Goal: Task Accomplishment & Management: Manage account settings

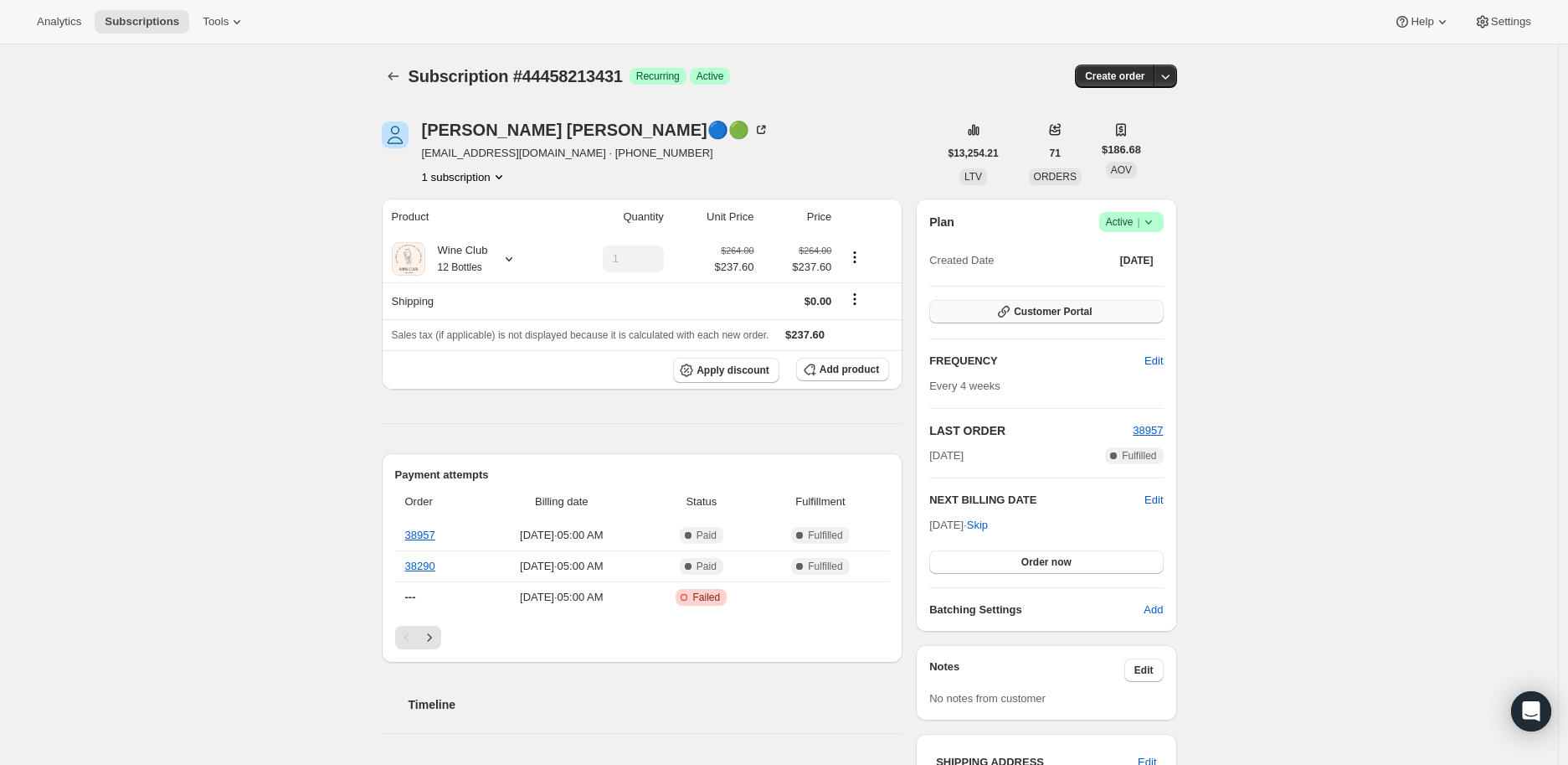
click at [1095, 304] on button "Customer Portal" at bounding box center [1046, 311] width 234 height 23
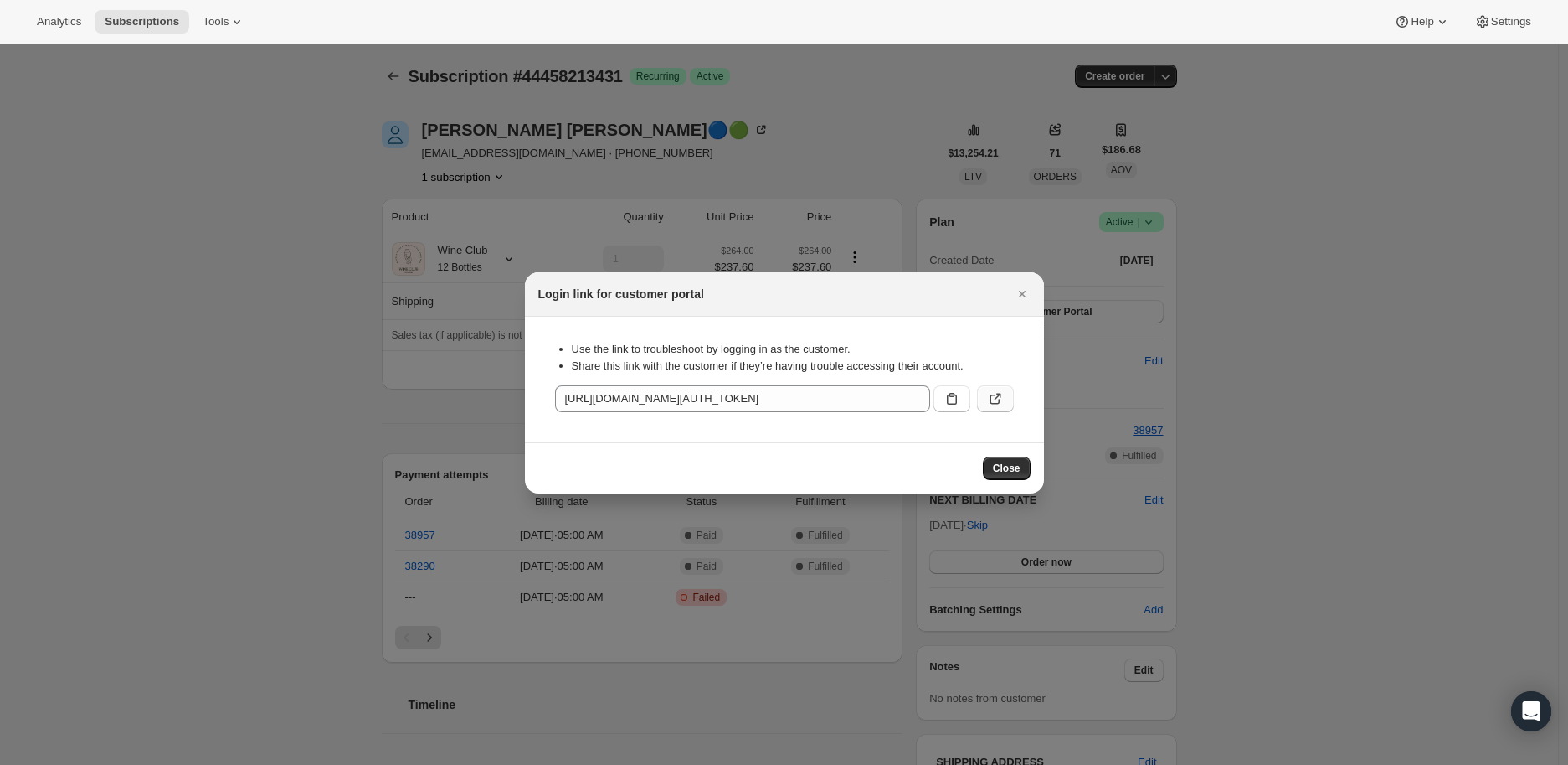
click at [1001, 394] on icon ":rbj:" at bounding box center [995, 398] width 17 height 17
click at [1019, 294] on icon "Close" at bounding box center [1021, 294] width 7 height 7
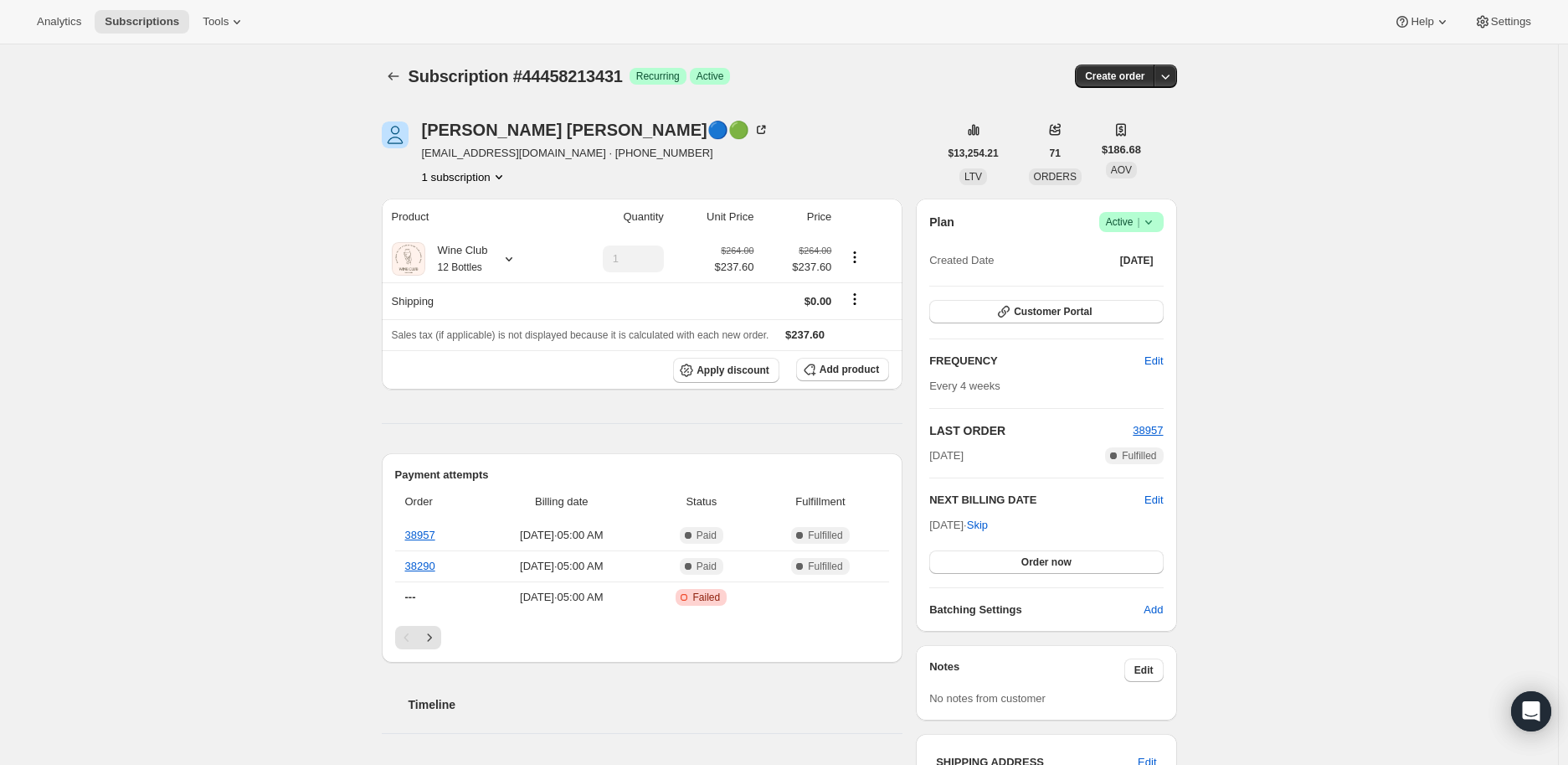
scroll to position [186, 0]
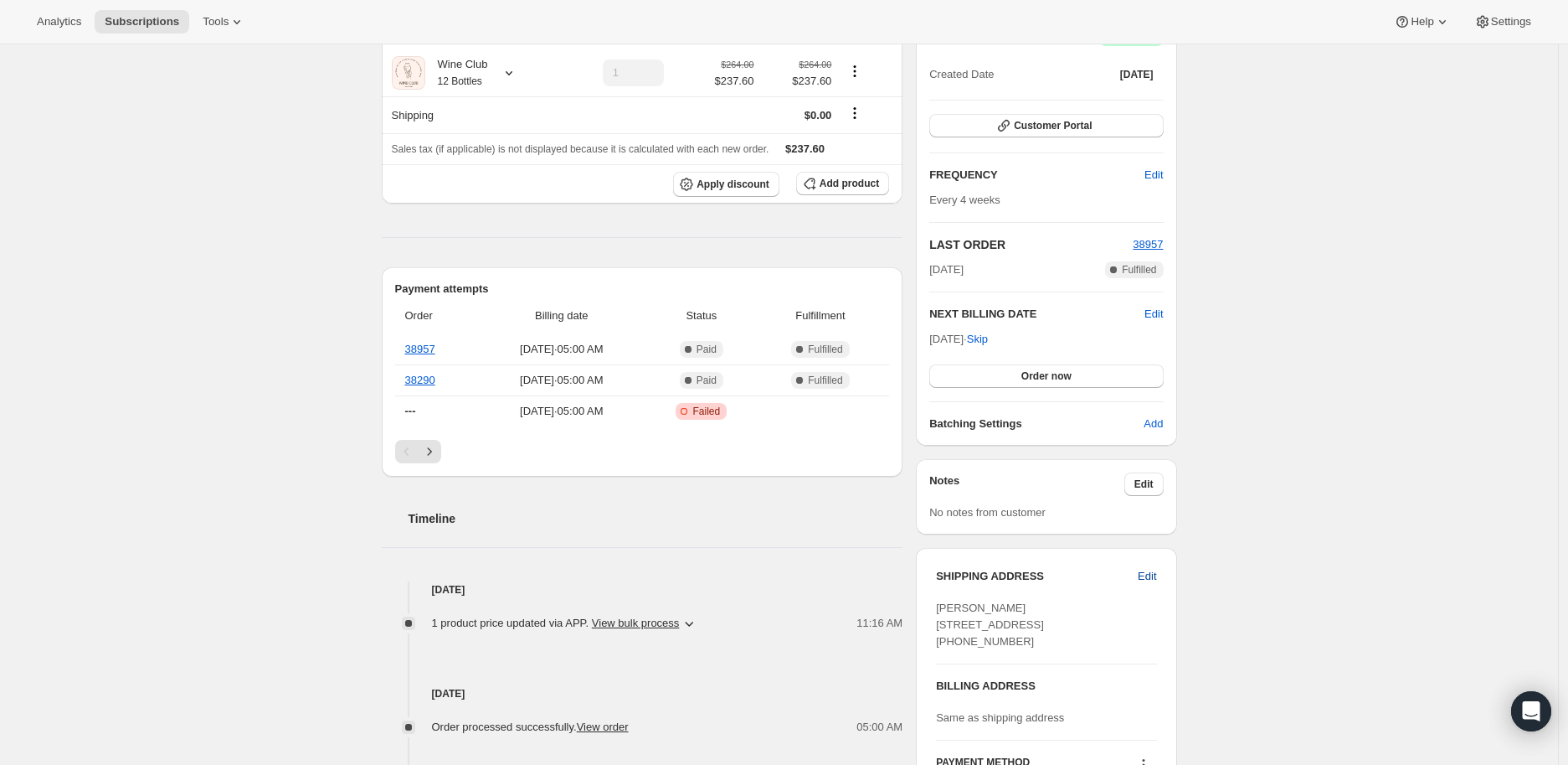
click at [1149, 573] on span "Edit" at bounding box center [1147, 576] width 18 height 17
select select "MA"
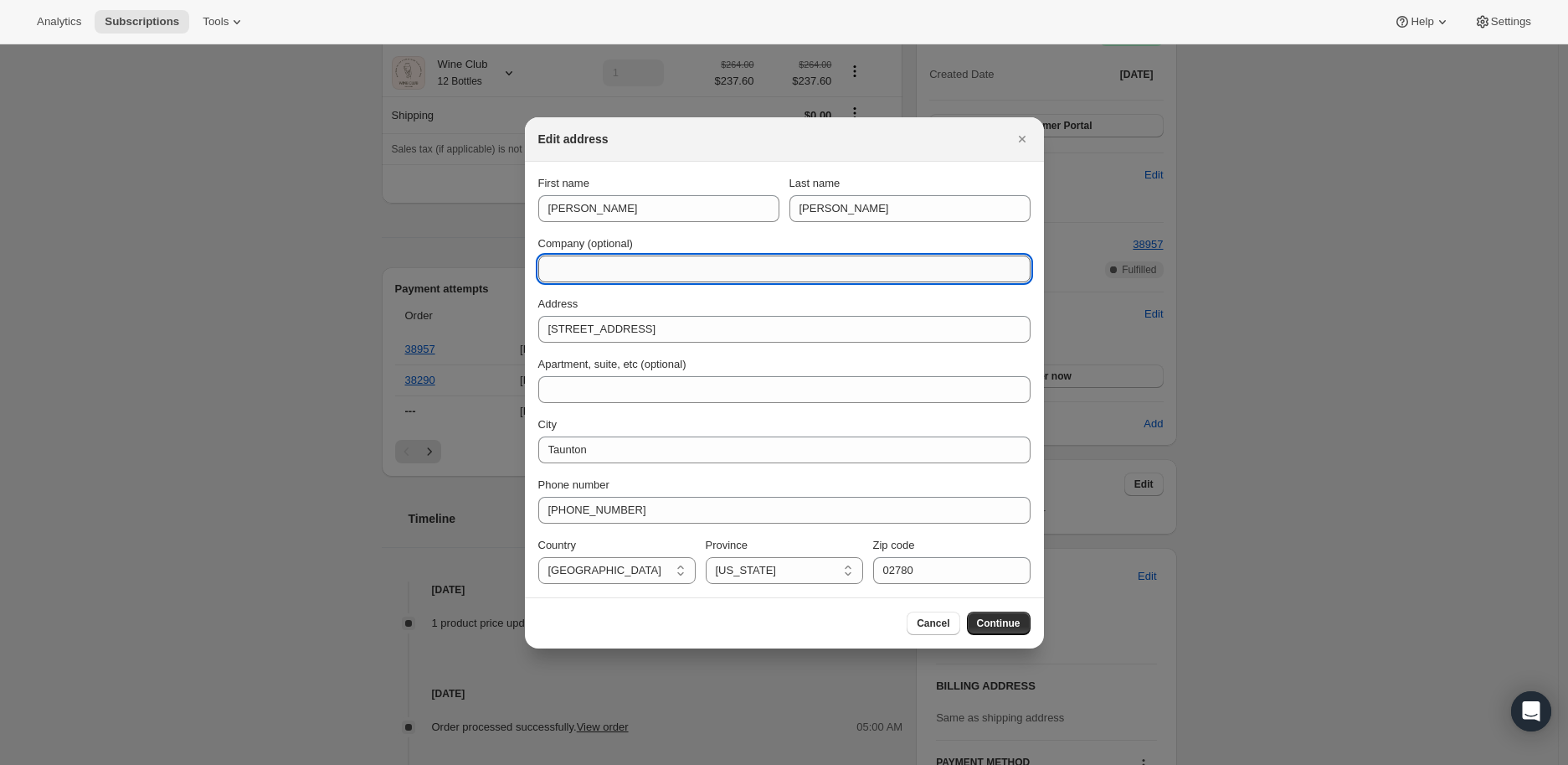
click at [596, 275] on input "Company (optional)" at bounding box center [784, 269] width 492 height 27
click at [614, 270] on input "Company (optional)" at bounding box center [784, 269] width 492 height 27
paste input "Charleston Airbnb"
type input "Charleston Airbnb"
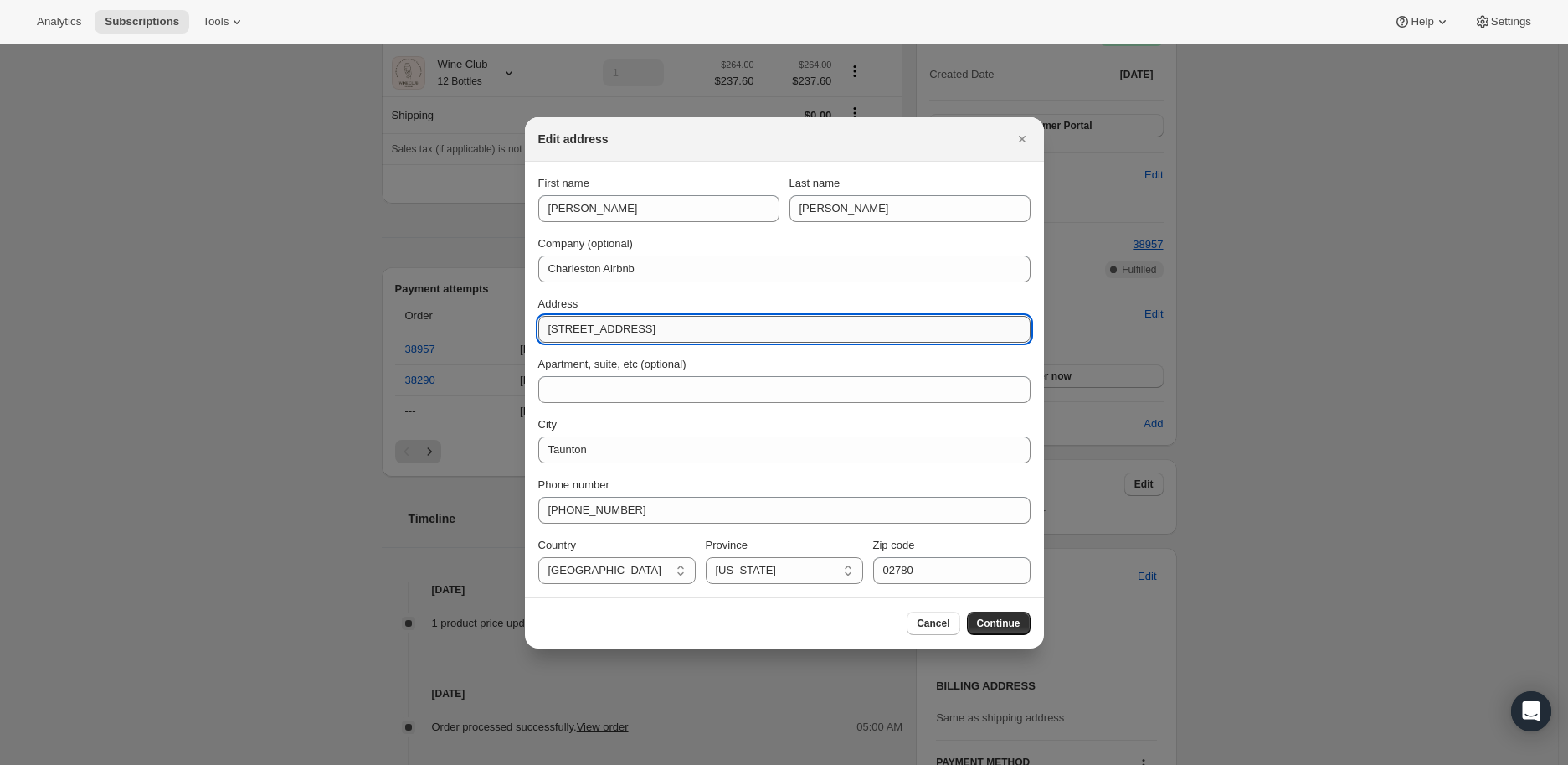
drag, startPoint x: 611, startPoint y: 330, endPoint x: 542, endPoint y: 331, distance: 69.0
click at [542, 331] on input "116 Oak St" at bounding box center [784, 329] width 492 height 27
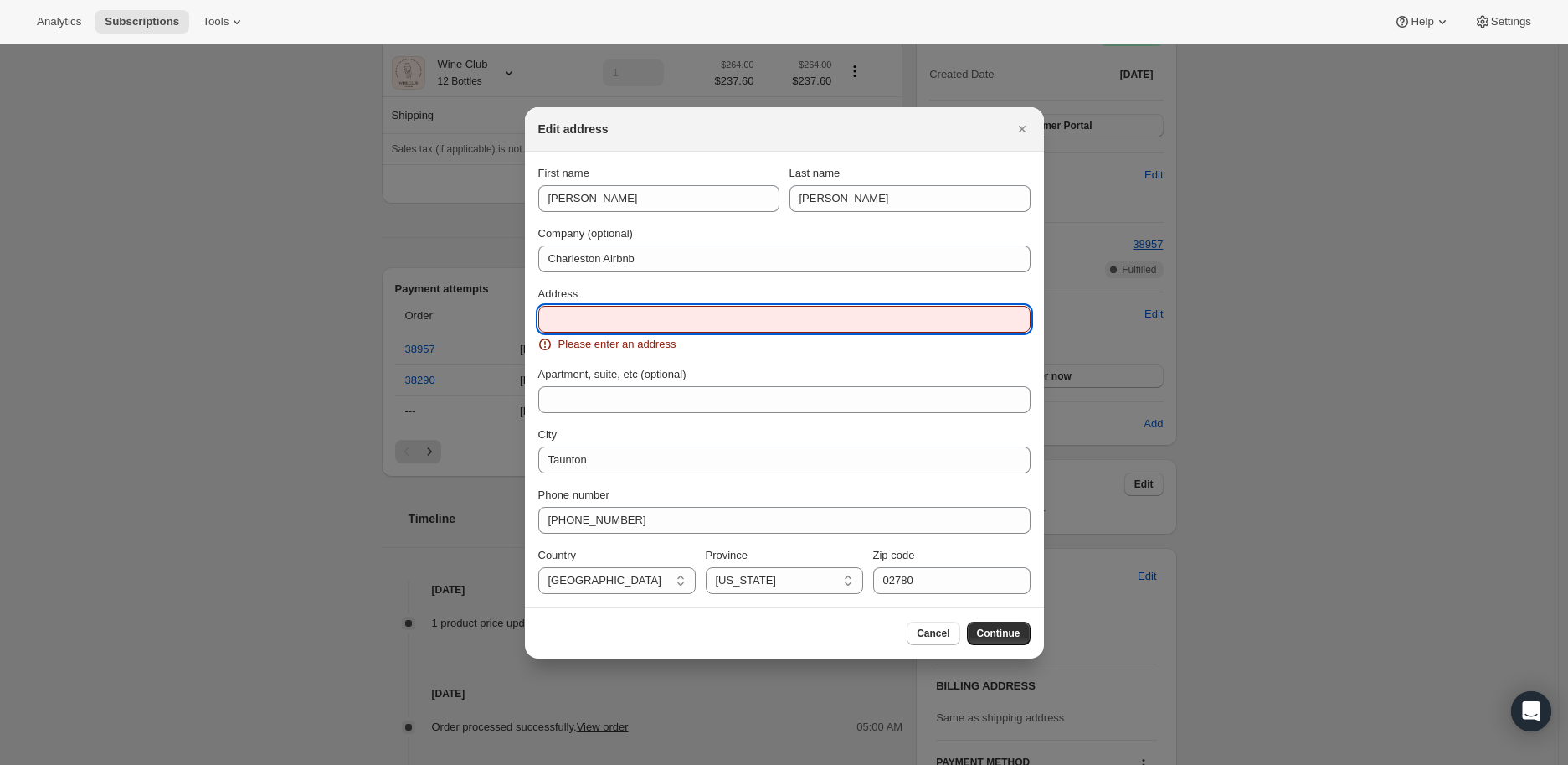
click at [569, 321] on input "Address" at bounding box center [784, 319] width 492 height 27
paste input "1578 River Rd"
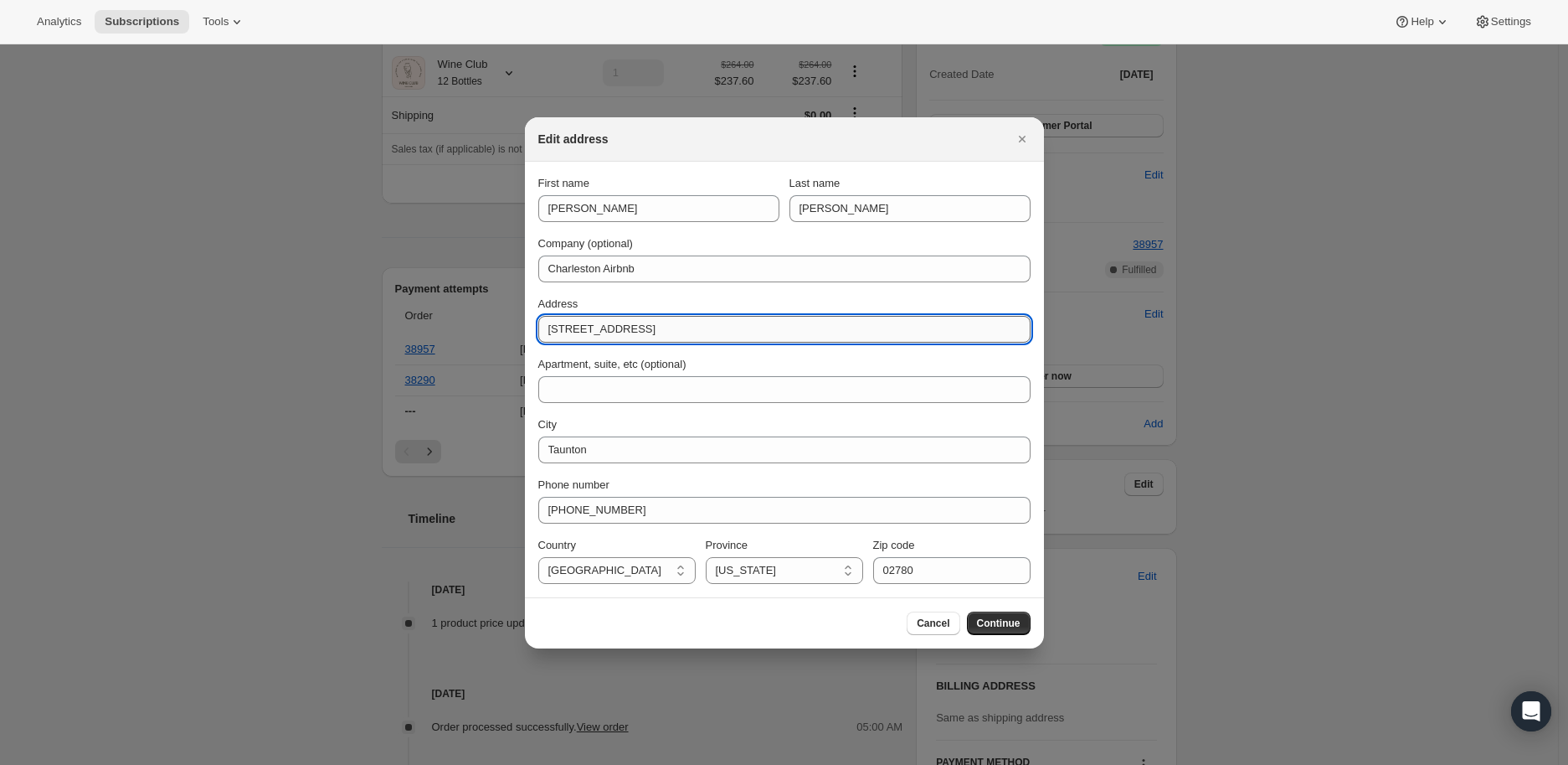
type input "1578 River Rd, Johns Island SC 29455"
select select "SC"
drag, startPoint x: 725, startPoint y: 331, endPoint x: 620, endPoint y: 330, distance: 105.0
click at [620, 330] on input "1578 River Rd, Johns Island SC 29455" at bounding box center [784, 329] width 492 height 27
type input "1578 River Rd"
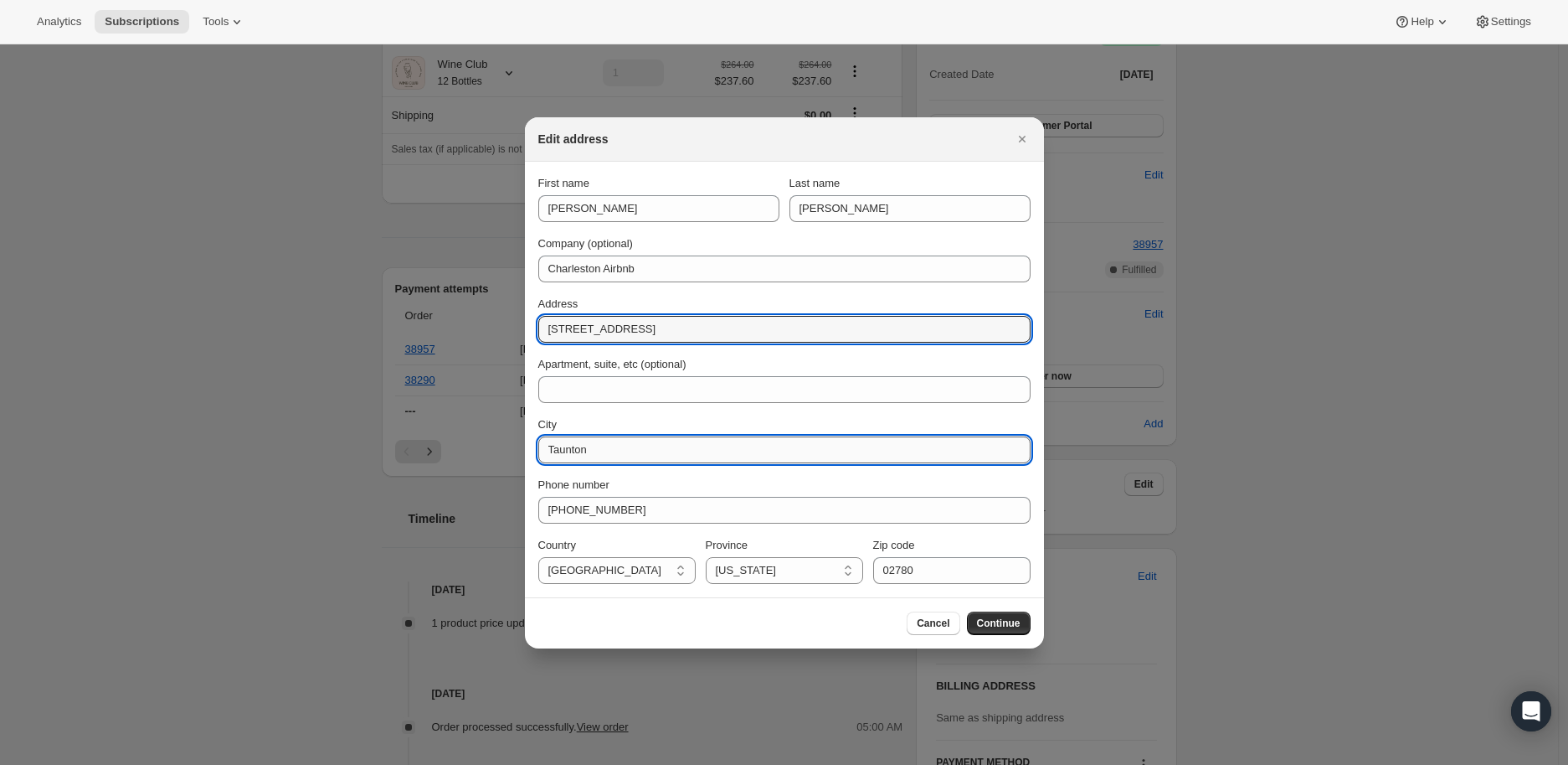
click at [549, 453] on input "Taunton" at bounding box center [784, 449] width 492 height 27
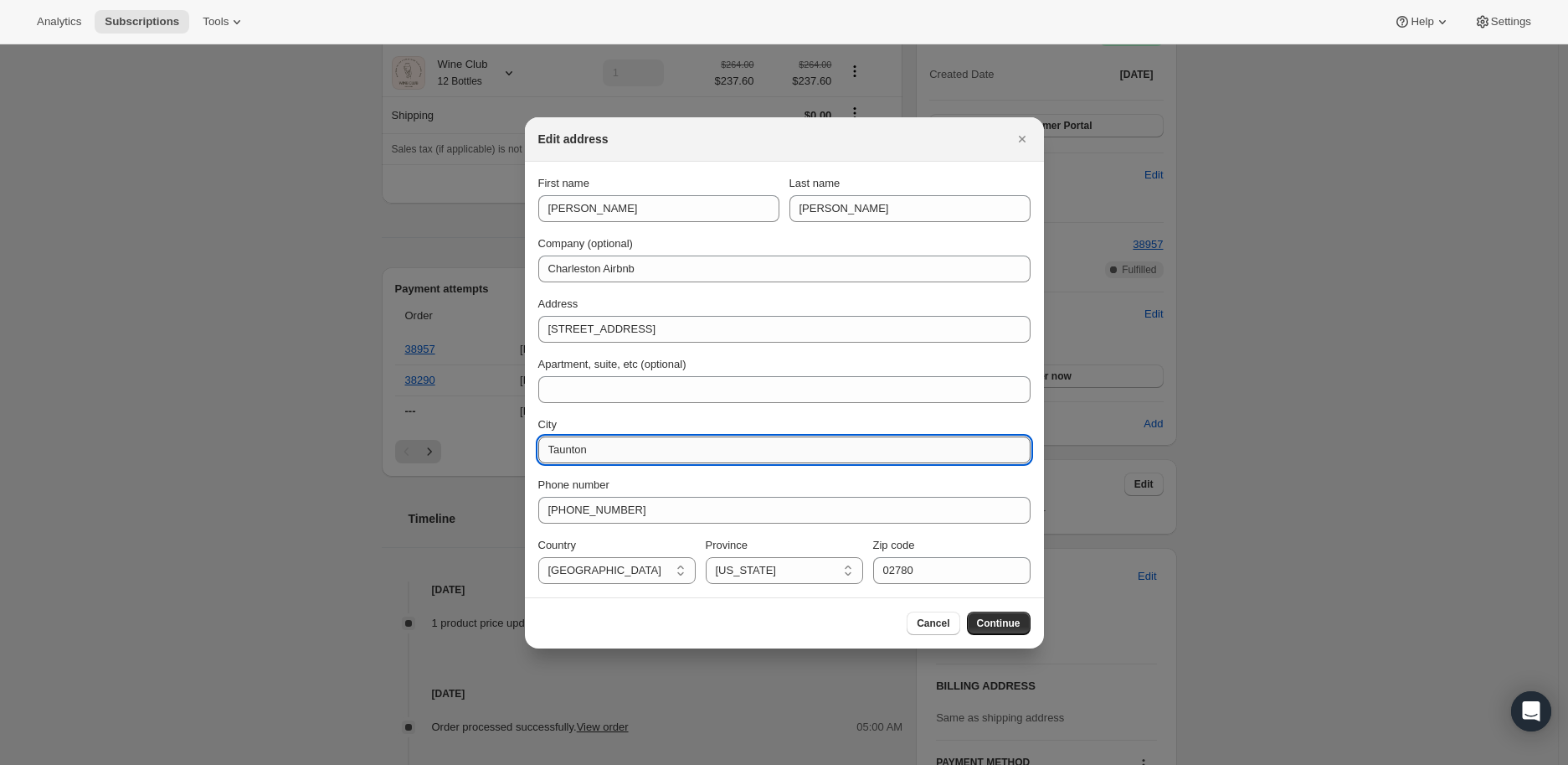
drag, startPoint x: 601, startPoint y: 451, endPoint x: 537, endPoint y: 452, distance: 64.0
click at [538, 452] on input "Taunton" at bounding box center [784, 449] width 492 height 27
click at [568, 448] on input "City" at bounding box center [784, 449] width 492 height 27
paste input "Johns Island"
type input "Johns Island"
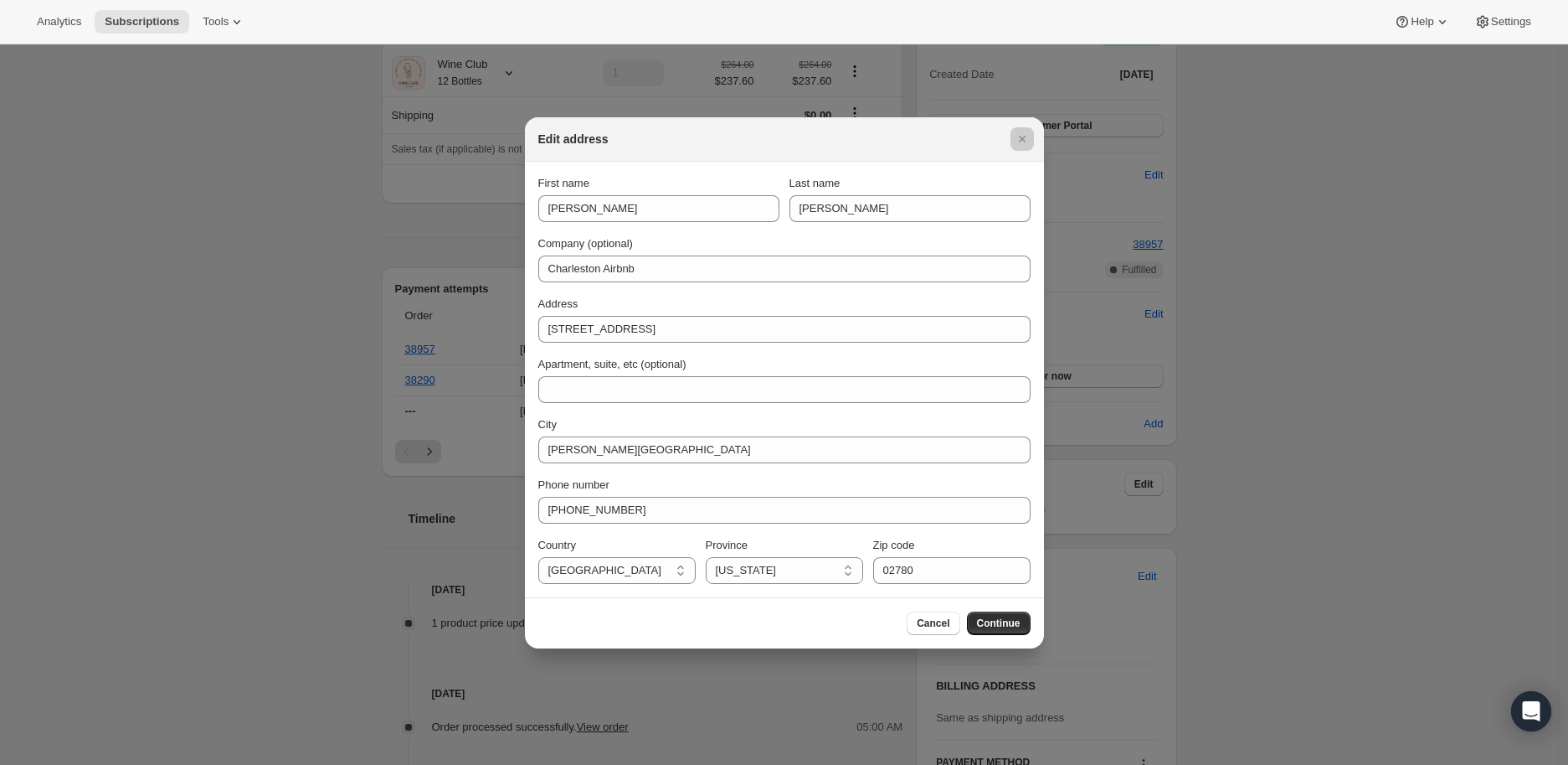
click at [492, 485] on div at bounding box center [784, 382] width 1568 height 765
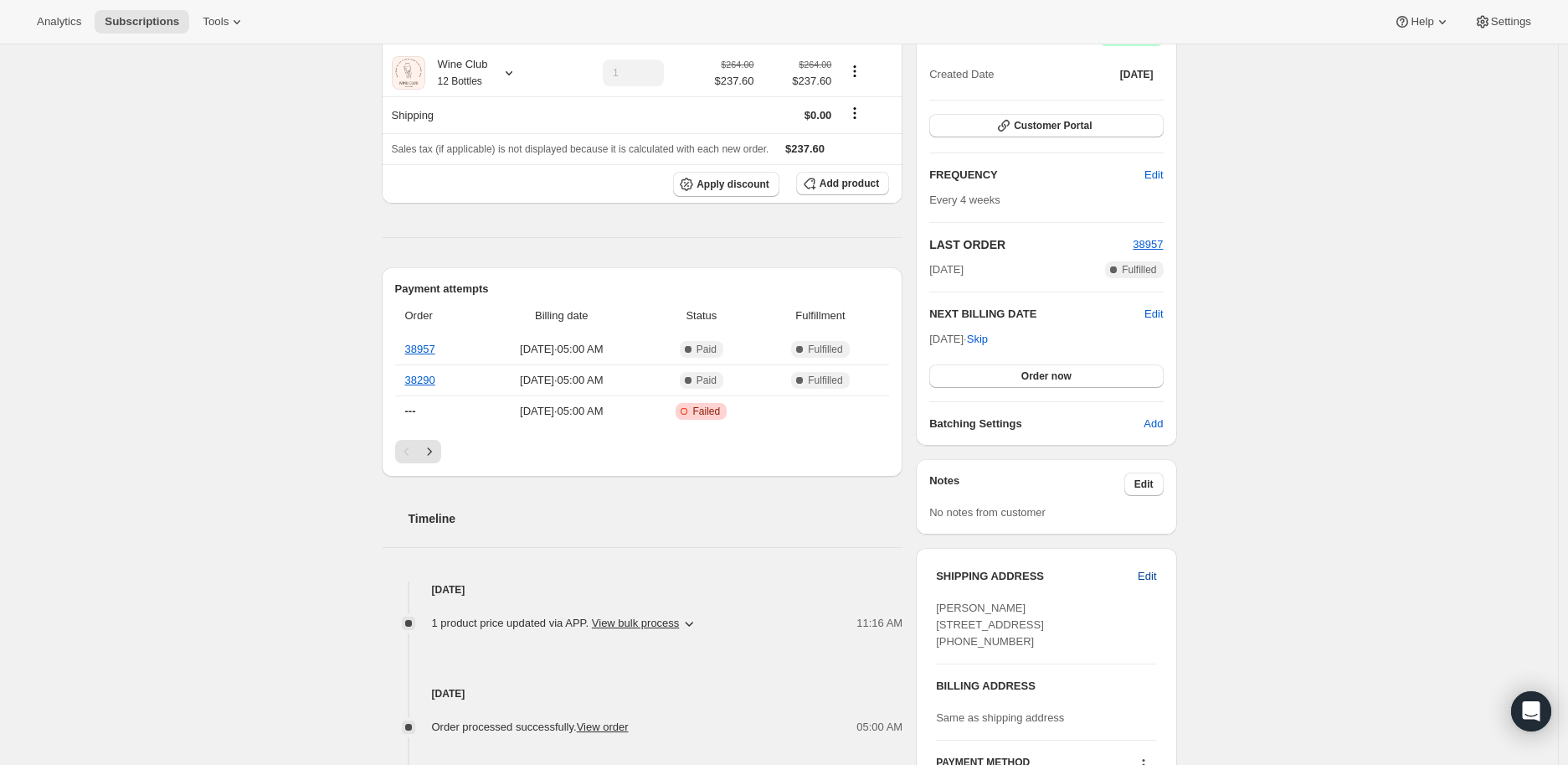
click at [1156, 571] on span "Edit" at bounding box center [1147, 576] width 18 height 17
select select "SC"
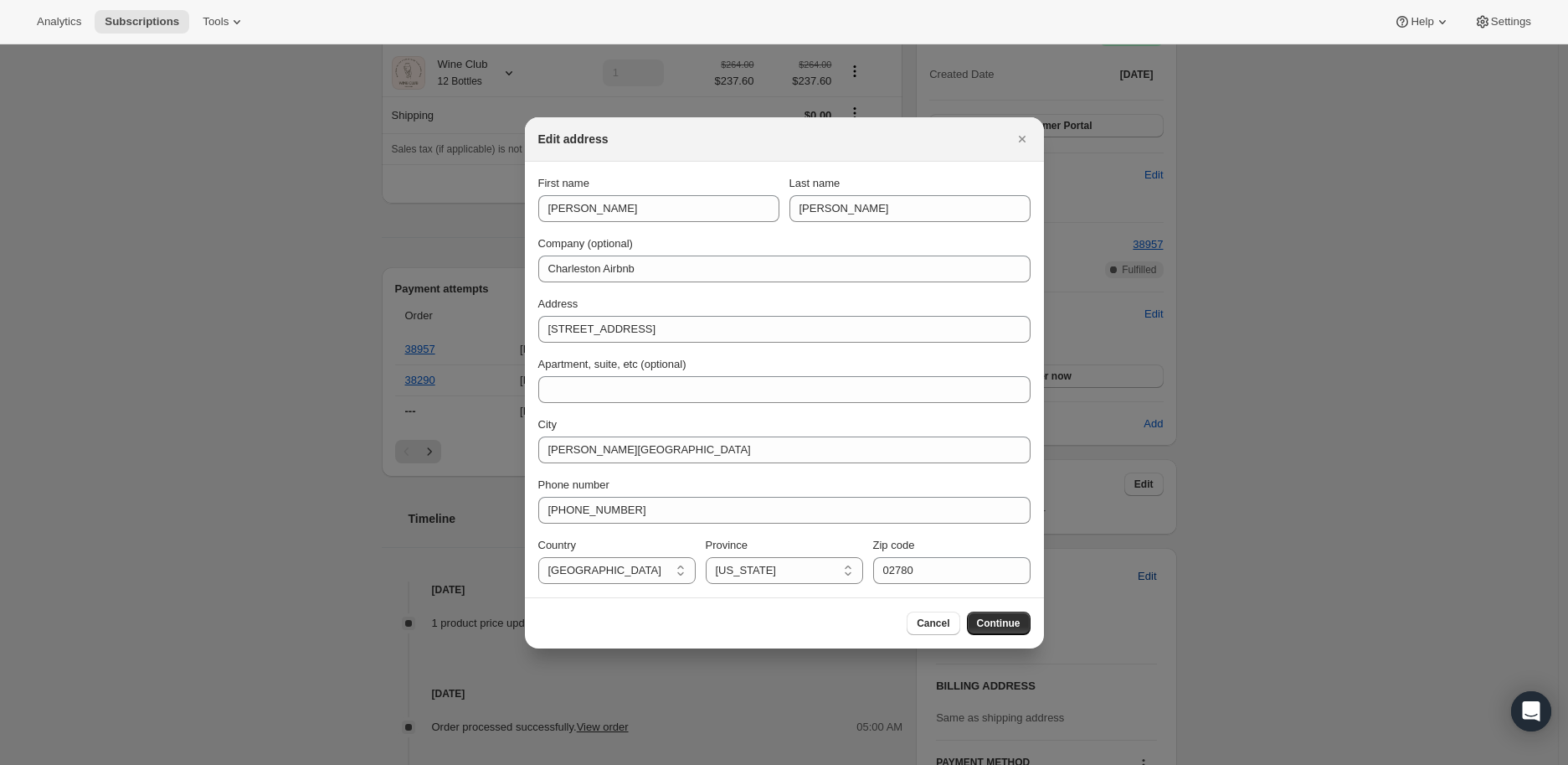
scroll to position [0, 0]
click at [912, 569] on input "02780" at bounding box center [952, 570] width 158 height 27
type input "0"
type input "29455"
click at [1004, 619] on span "Continue" at bounding box center [999, 622] width 44 height 13
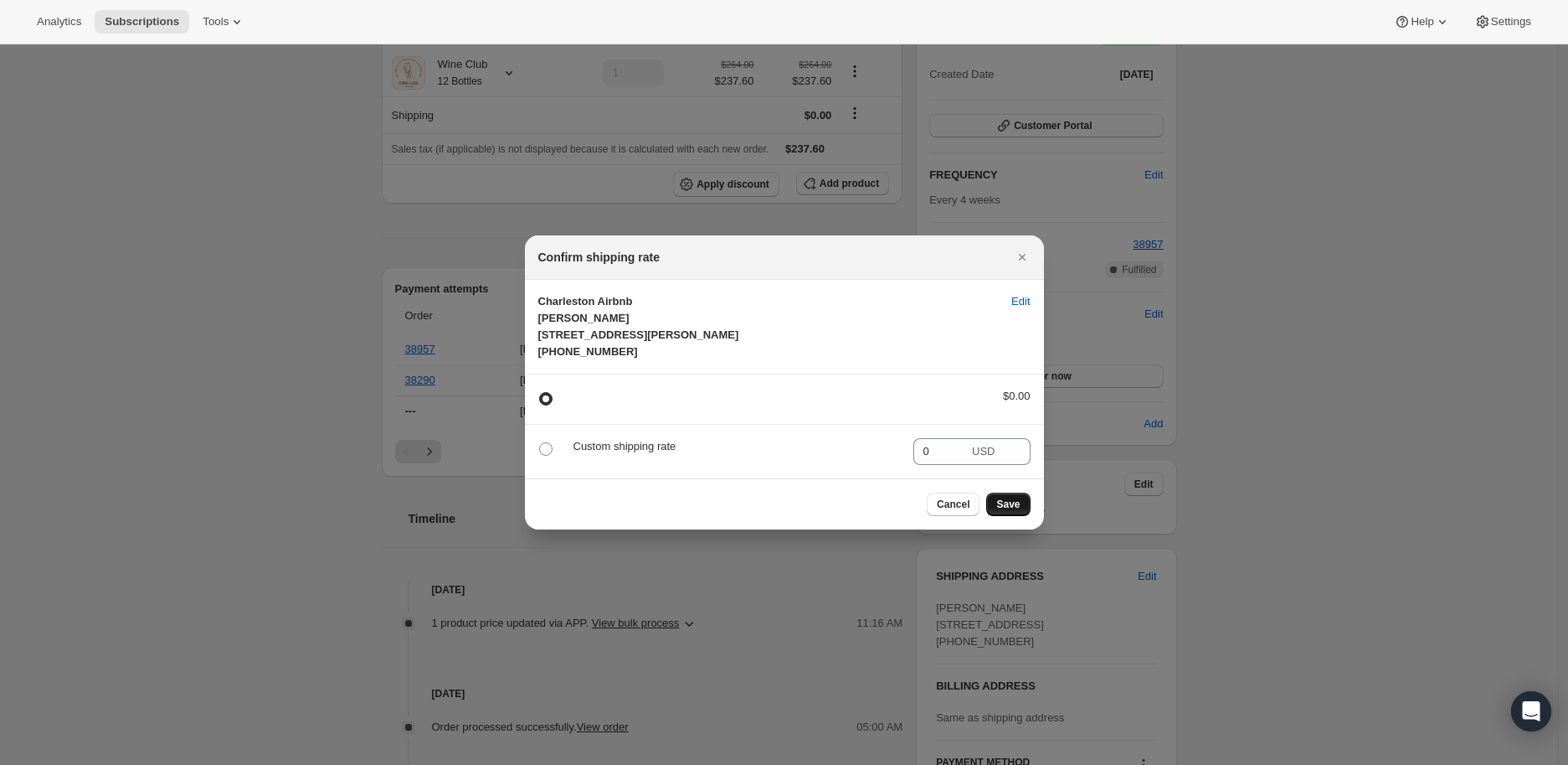
click at [1013, 511] on span "Save" at bounding box center [1007, 503] width 23 height 13
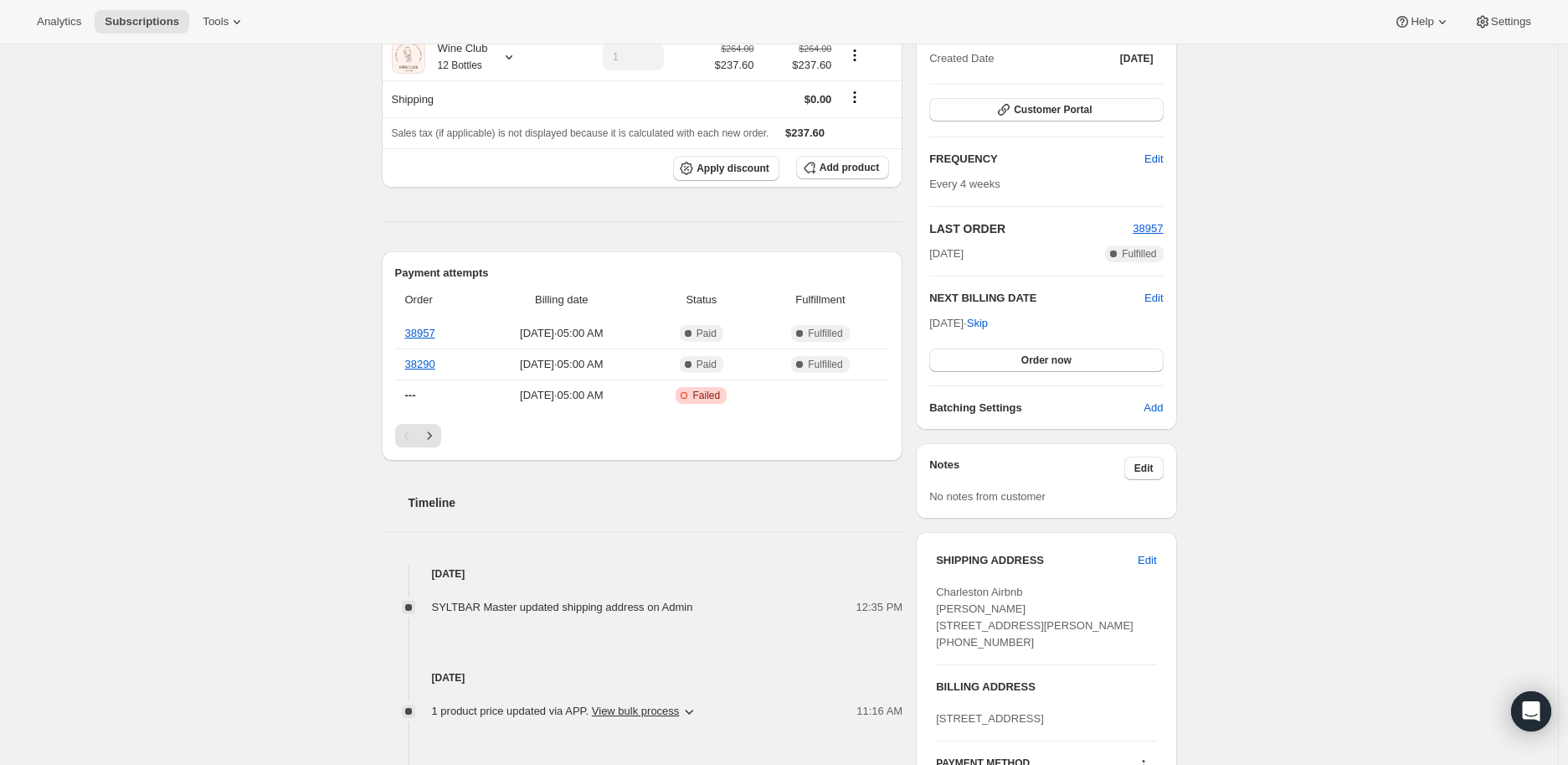
scroll to position [186, 0]
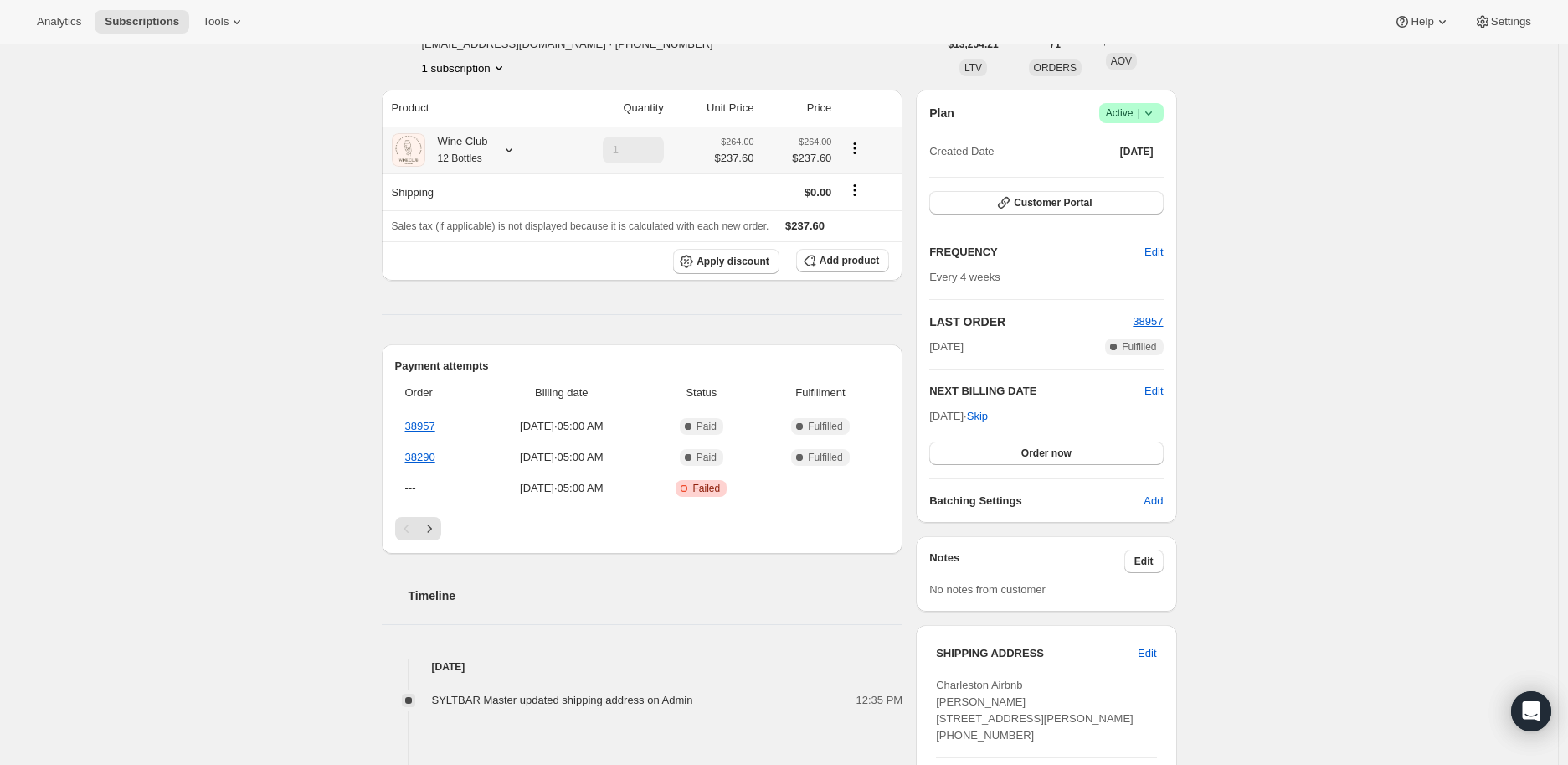
click at [512, 152] on icon at bounding box center [508, 150] width 7 height 4
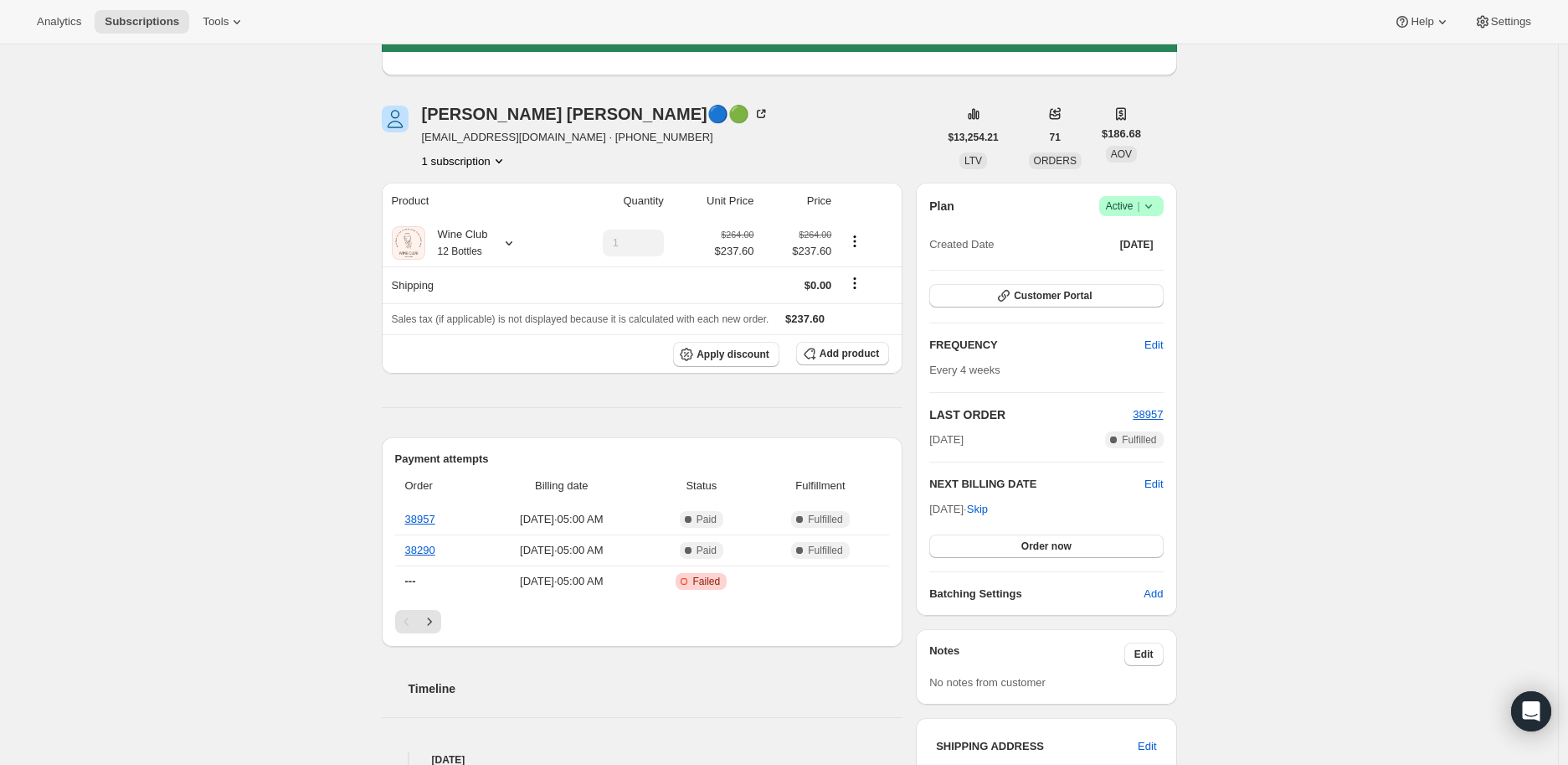
scroll to position [279, 0]
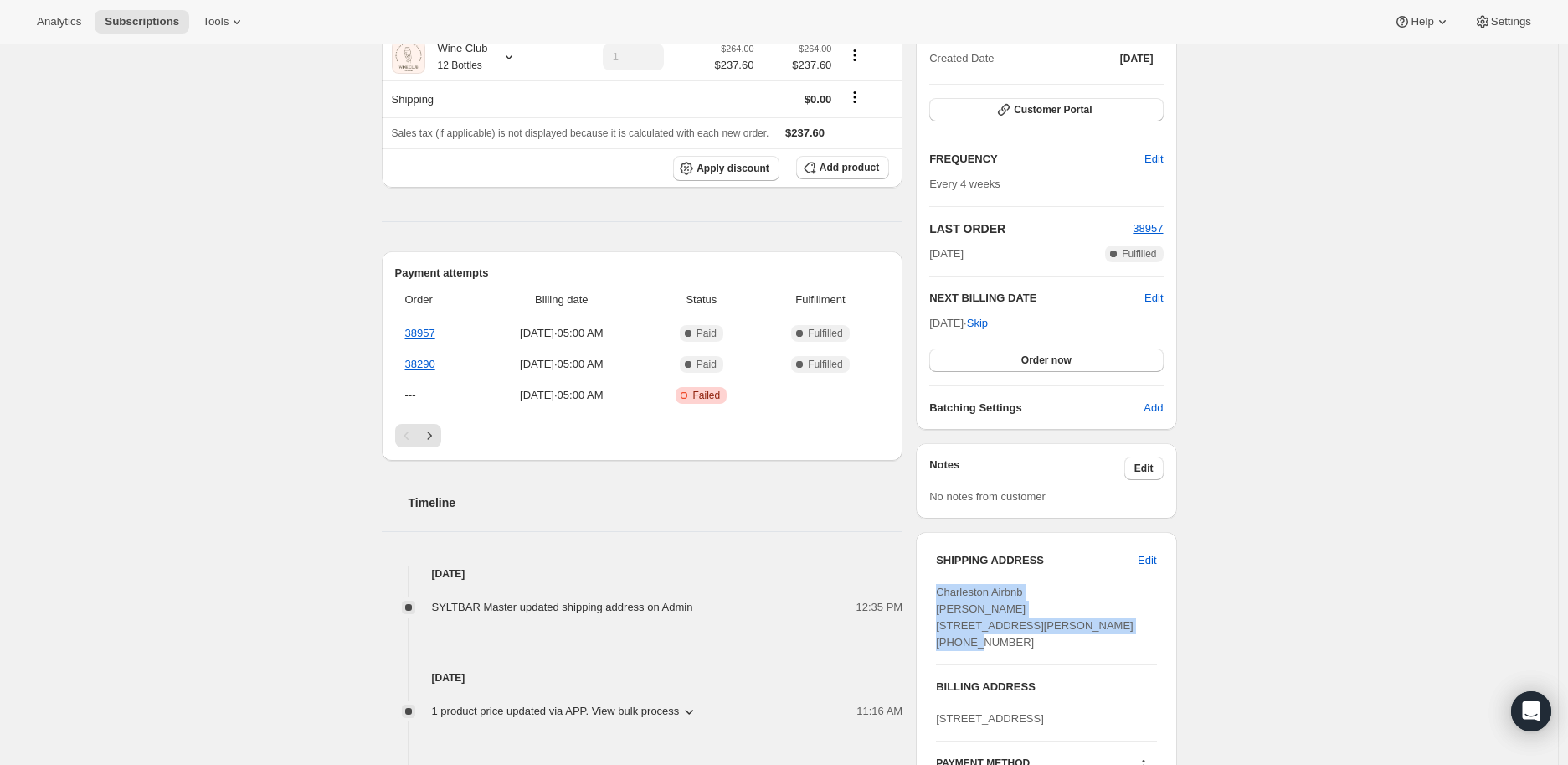
drag, startPoint x: 941, startPoint y: 591, endPoint x: 1055, endPoint y: 638, distance: 123.3
click at [1055, 638] on div "Charleston Airbnb Sarah Farrell 1578 River Rd Johns Island SC, 29455 United Sta…" at bounding box center [1046, 616] width 221 height 67
copy span "Charleston Airbnb Sarah Farrell 1578 River Rd Johns Island SC, 29455"
drag, startPoint x: 187, startPoint y: 338, endPoint x: 196, endPoint y: 334, distance: 9.8
click at [187, 338] on div "Subscription #44458213431. This page is ready Subscription #44458213431 Success…" at bounding box center [779, 448] width 1558 height 1367
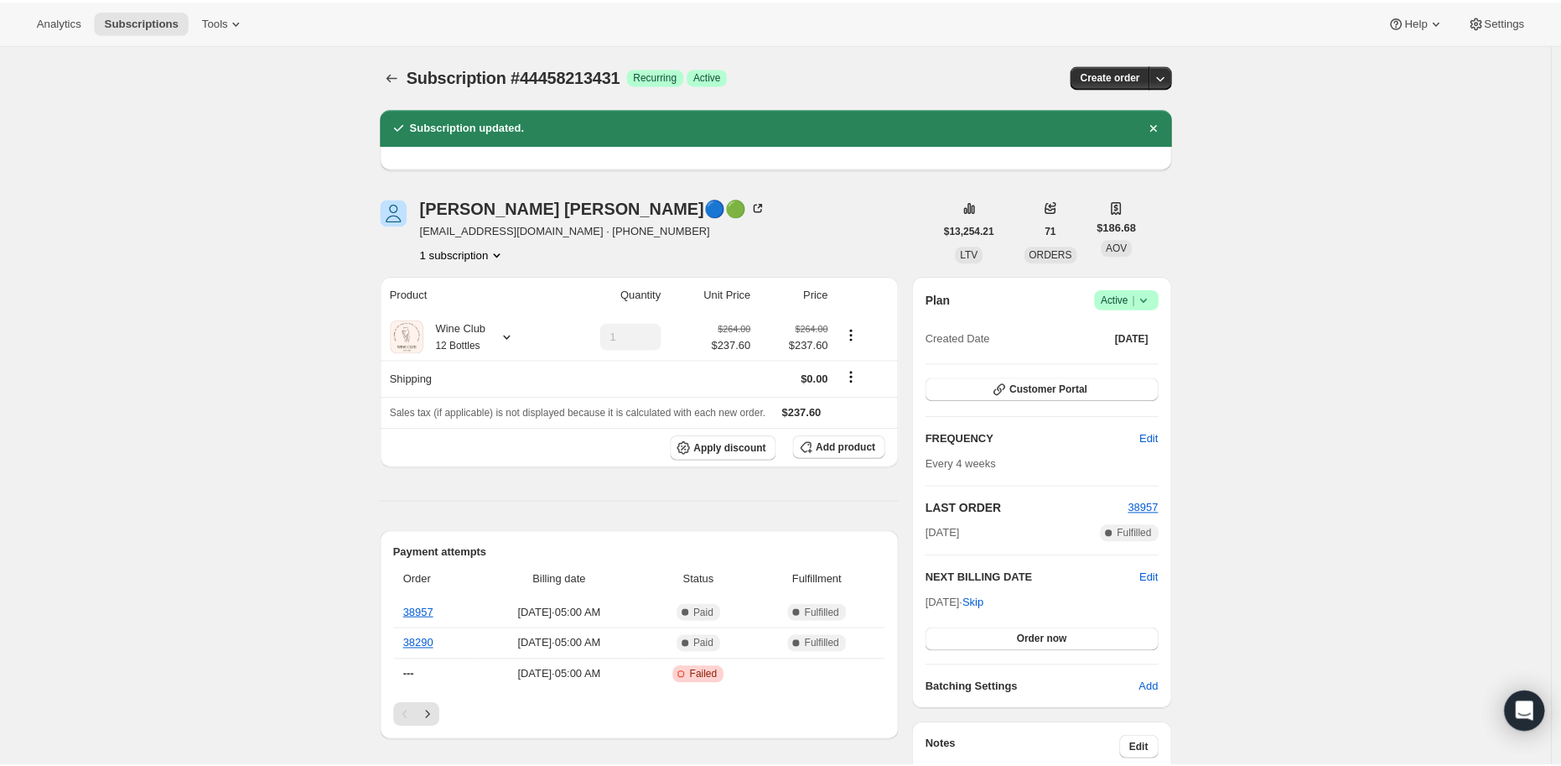
scroll to position [93, 0]
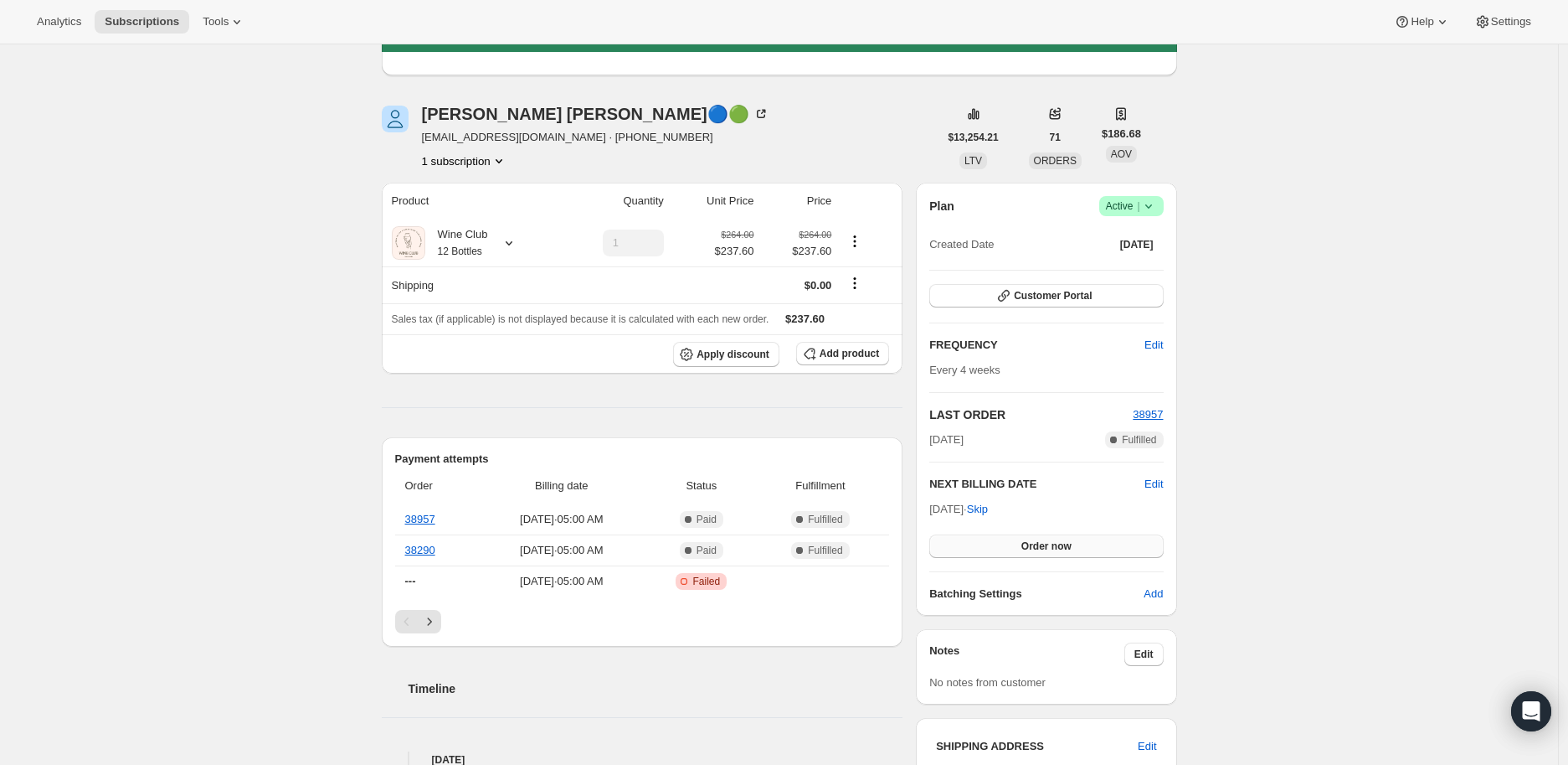
click at [1049, 544] on span "Order now" at bounding box center [1046, 545] width 50 height 13
click at [1049, 544] on span "Click to confirm" at bounding box center [1046, 545] width 76 height 13
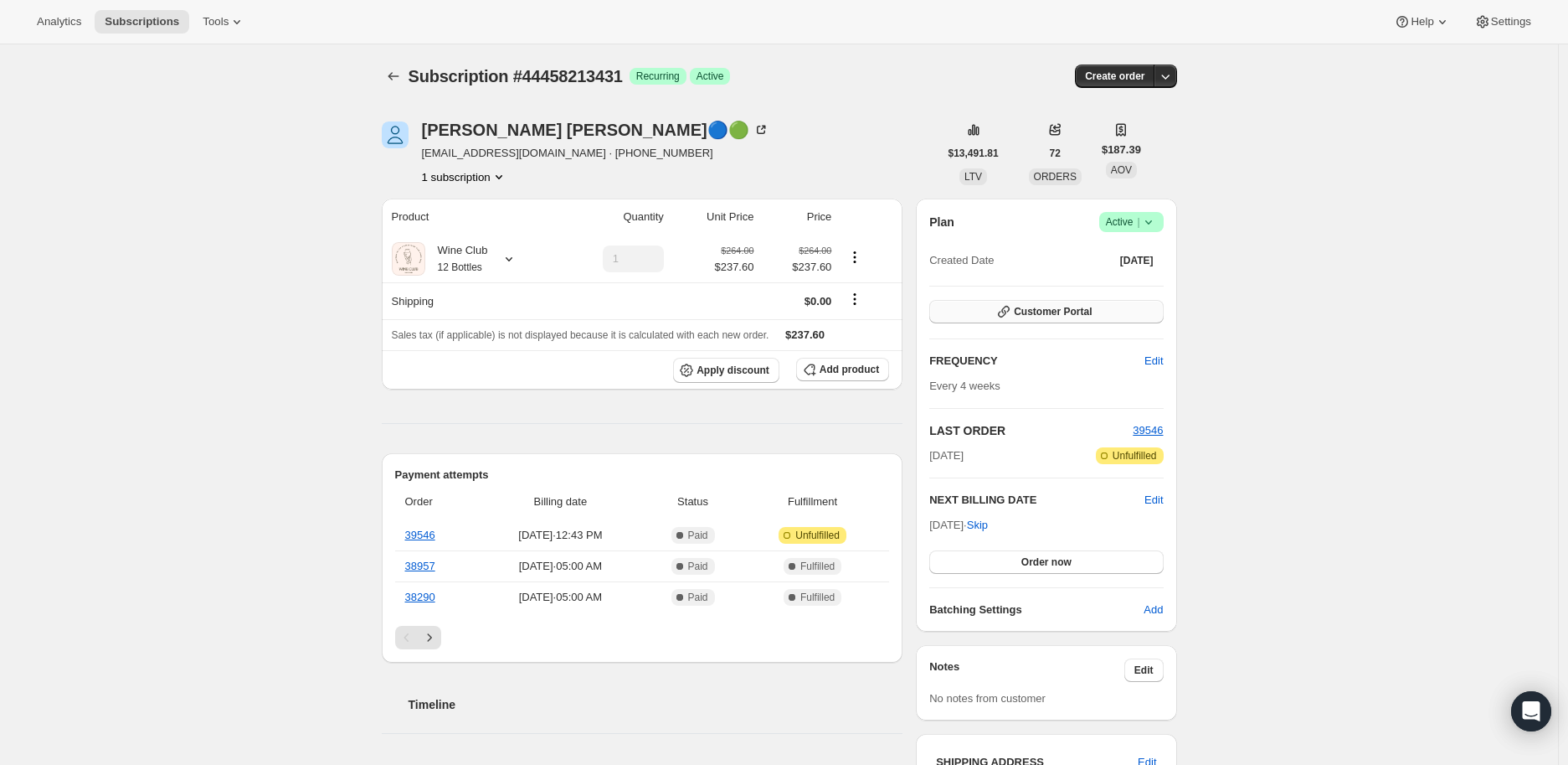
click at [1051, 310] on span "Customer Portal" at bounding box center [1053, 311] width 78 height 13
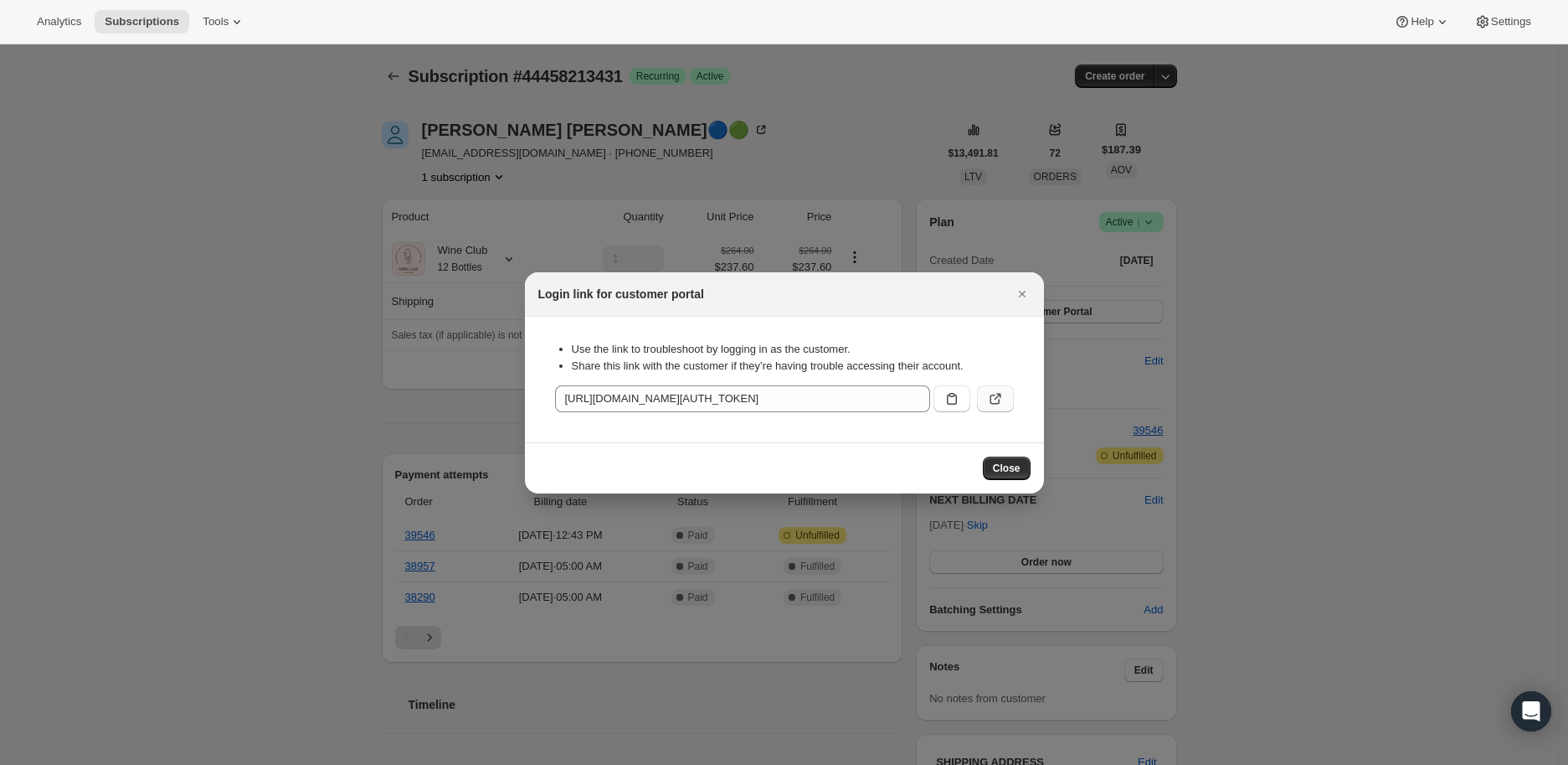
click at [992, 396] on icon ":rc1:" at bounding box center [995, 398] width 17 height 17
click at [1015, 294] on icon "Close" at bounding box center [1022, 294] width 17 height 17
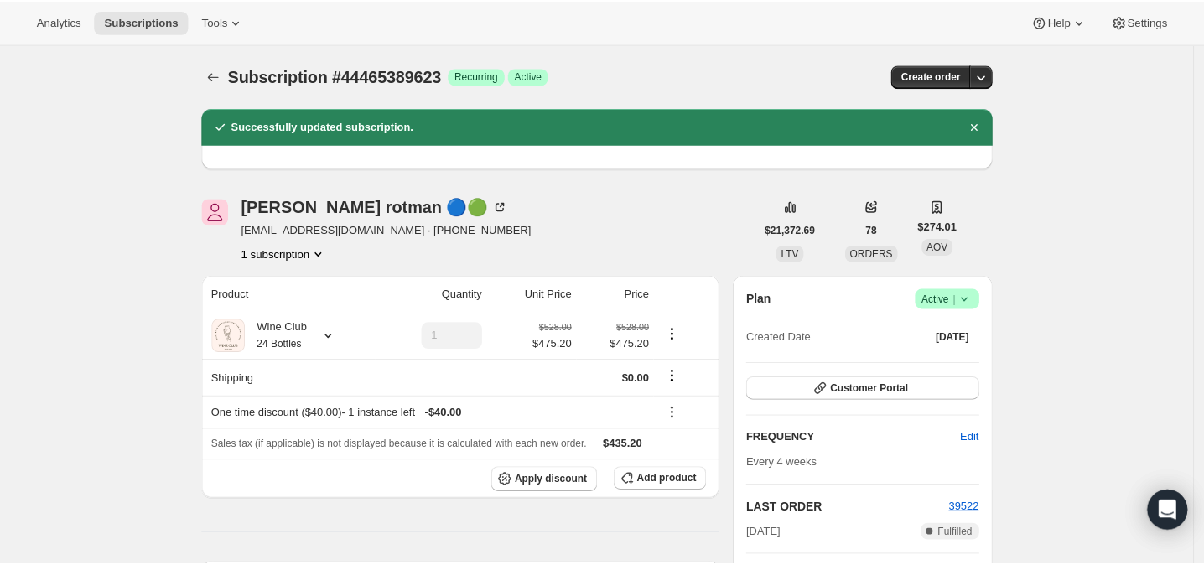
scroll to position [93, 0]
